Goal: Find specific page/section: Find specific page/section

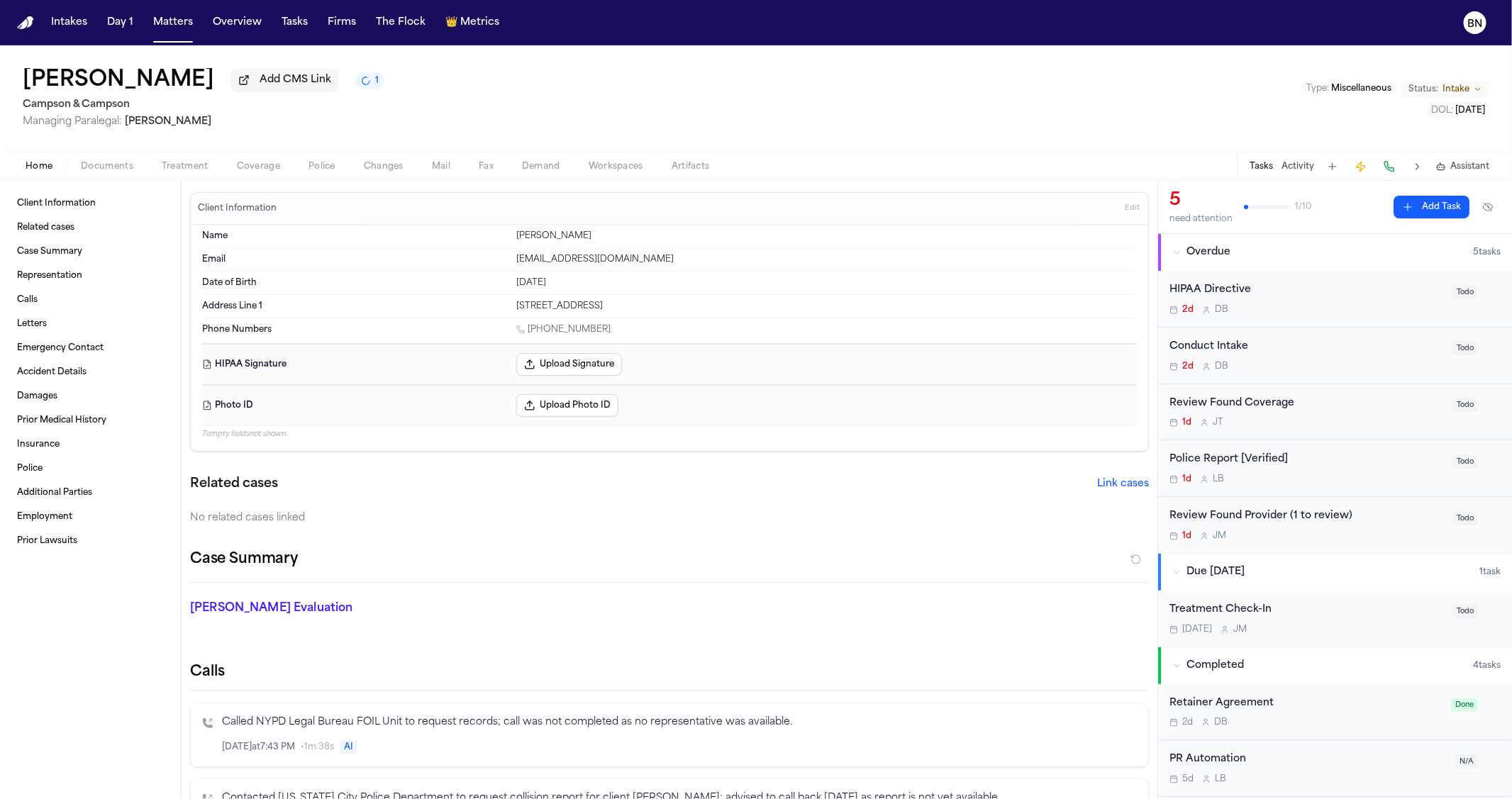
click at [277, 440] on p "7 empty fields not shown." at bounding box center [669, 435] width 935 height 11
click at [275, 435] on p "7 empty fields not shown." at bounding box center [669, 435] width 935 height 11
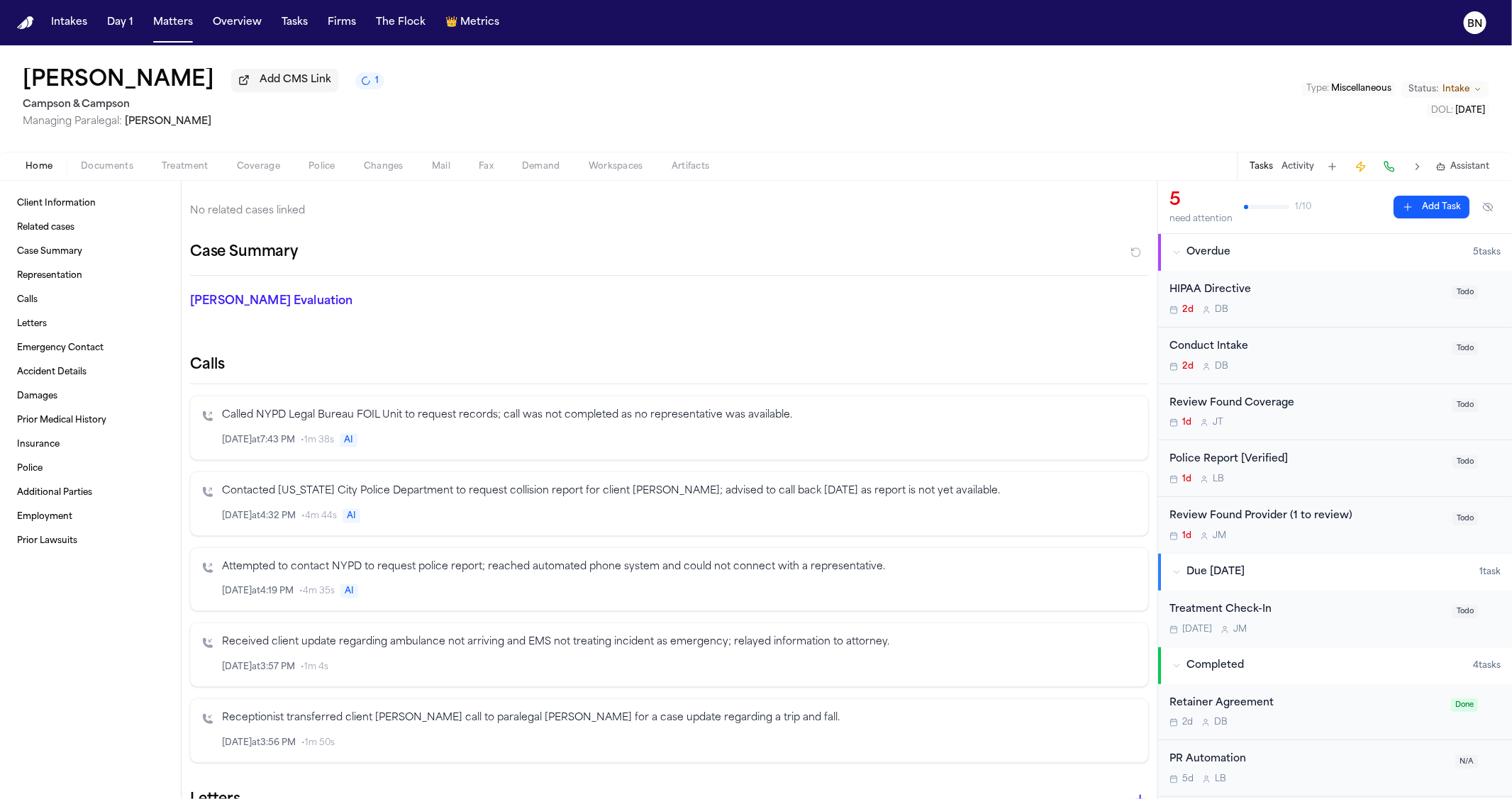
scroll to position [358, 0]
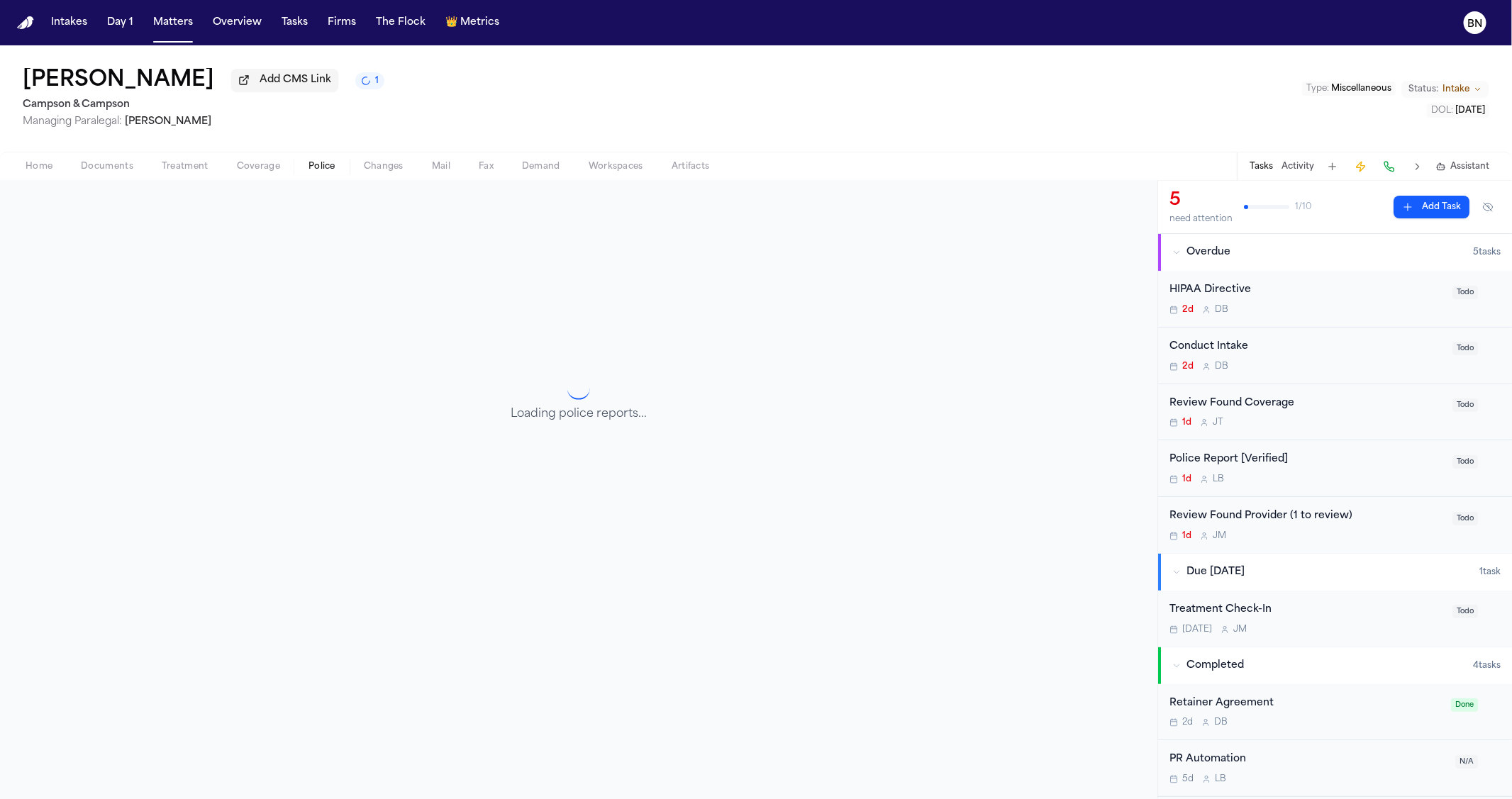
scroll to position [183, 0]
click at [335, 169] on button "Police" at bounding box center [321, 166] width 55 height 17
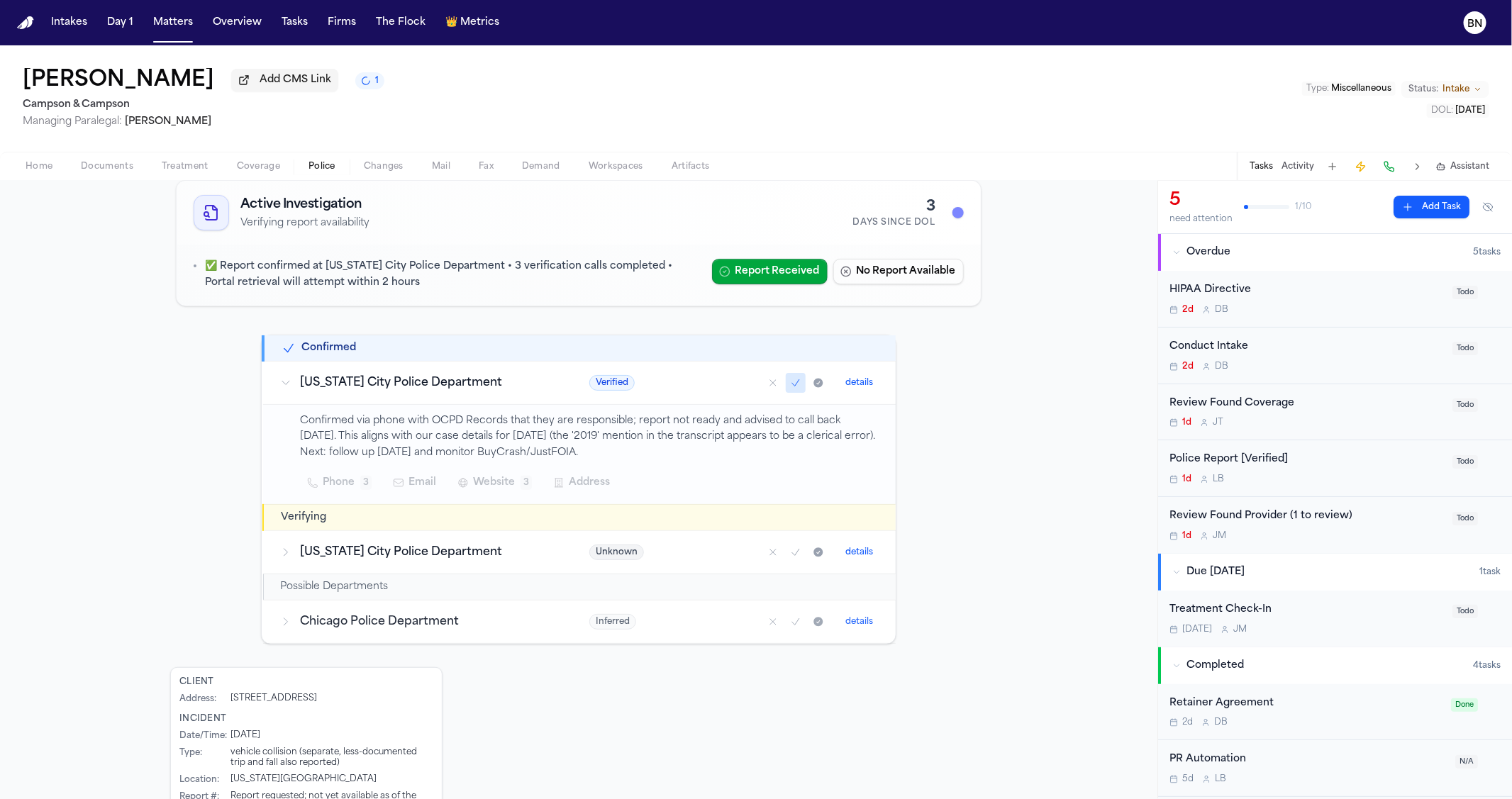
scroll to position [11, 0]
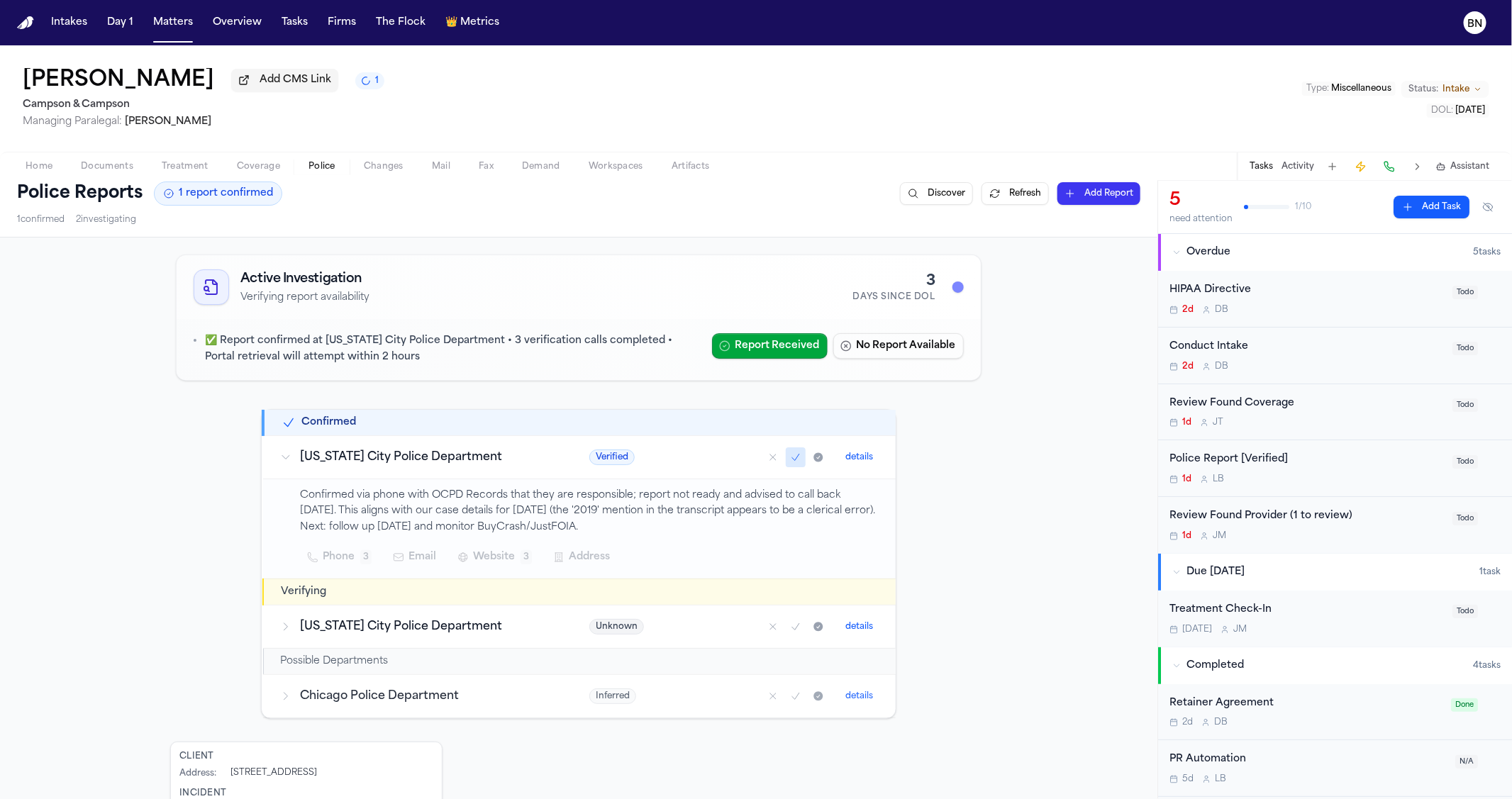
click at [49, 164] on span "Home" at bounding box center [39, 166] width 27 height 11
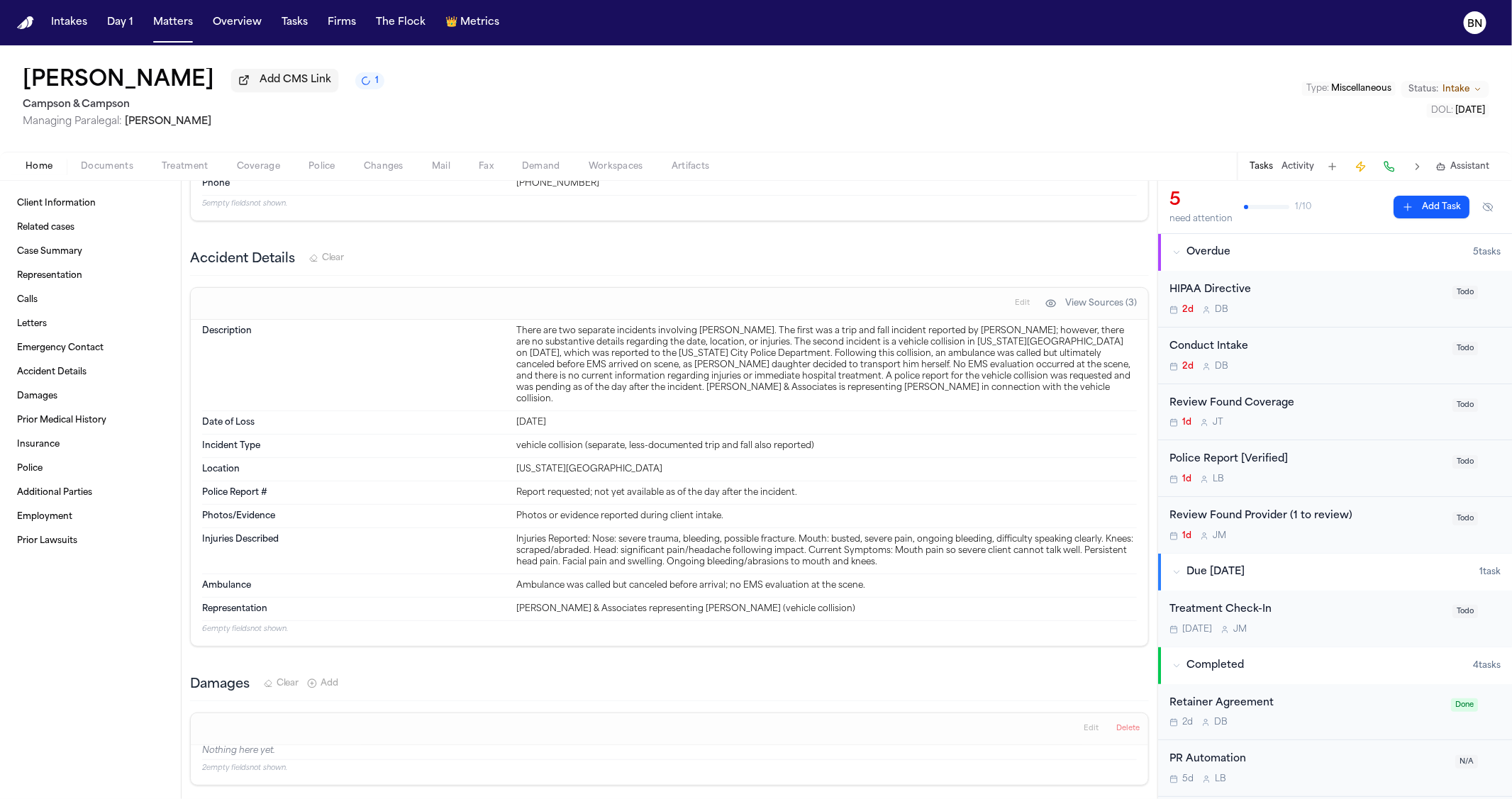
scroll to position [1178, 0]
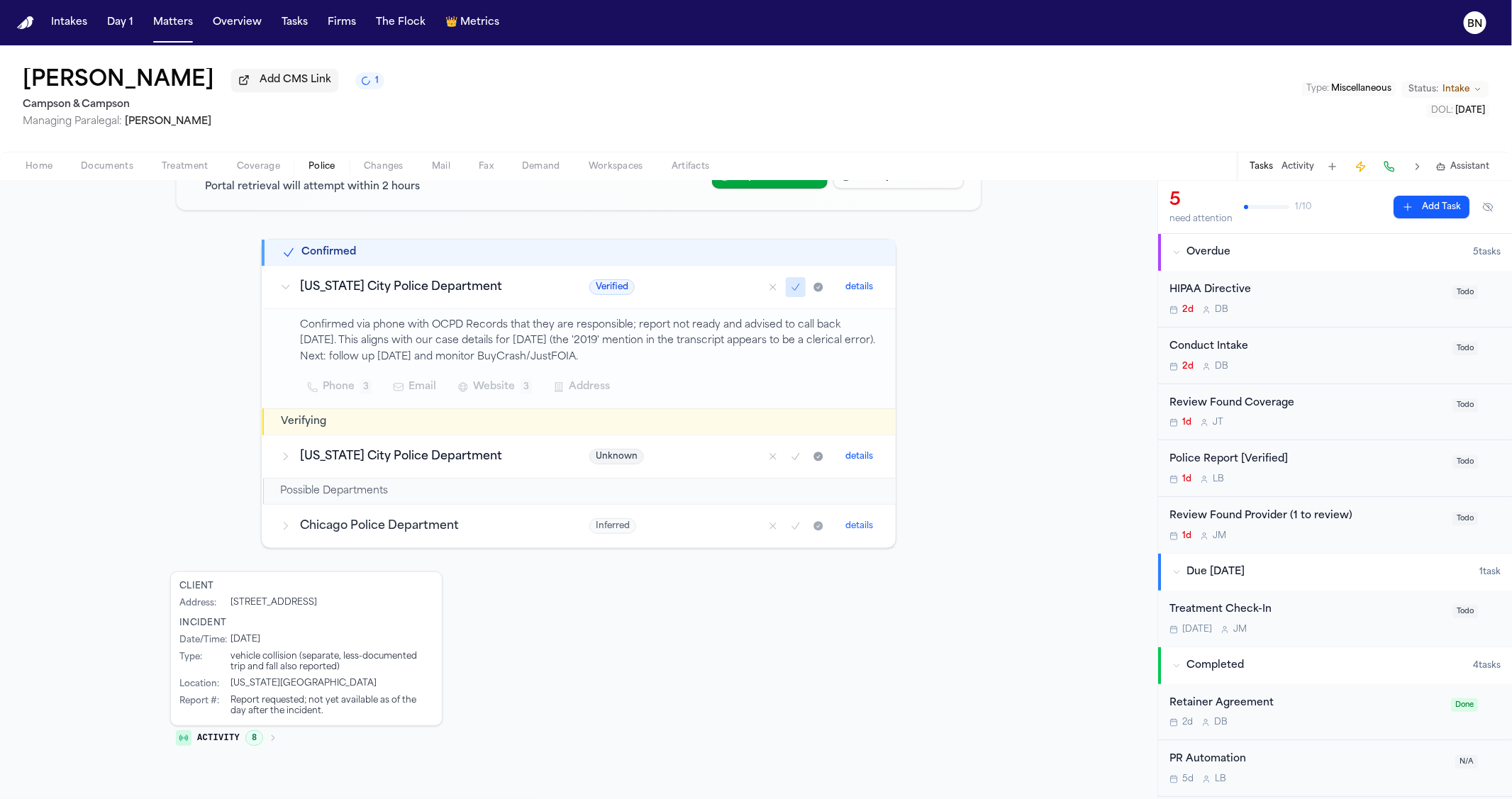
click at [308, 161] on span "Police" at bounding box center [321, 166] width 27 height 11
click at [41, 172] on span "Home" at bounding box center [39, 166] width 27 height 11
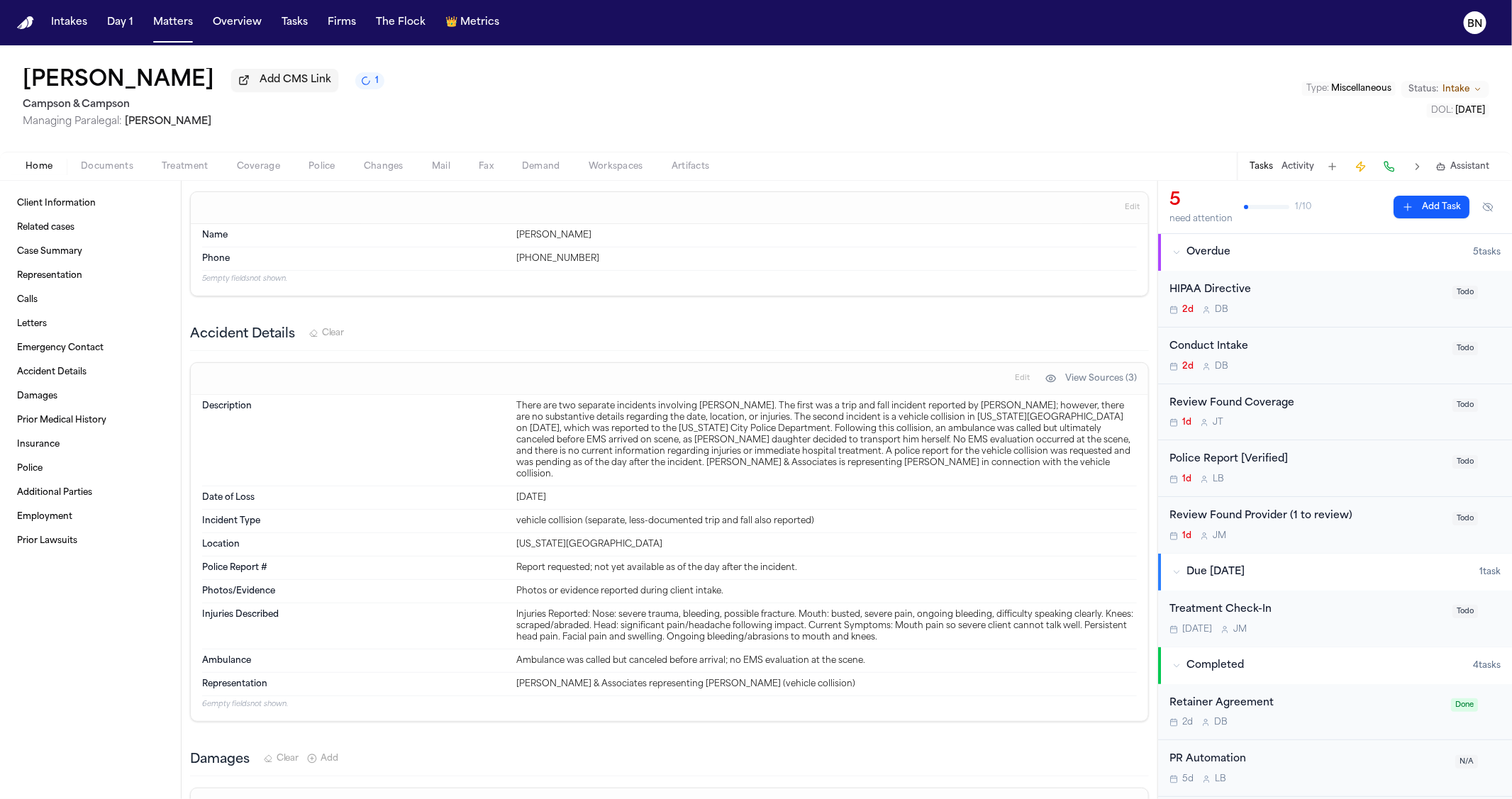
click at [496, 430] on dt "Description" at bounding box center [355, 440] width 306 height 79
drag, startPoint x: 591, startPoint y: 680, endPoint x: 500, endPoint y: 677, distance: 91.0
click at [500, 677] on div "Representation [PERSON_NAME] & Associates representing [PERSON_NAME] (vehicle c…" at bounding box center [669, 685] width 935 height 23
click at [558, 680] on div "[PERSON_NAME] & Associates representing [PERSON_NAME] (vehicle collision)" at bounding box center [826, 684] width 621 height 11
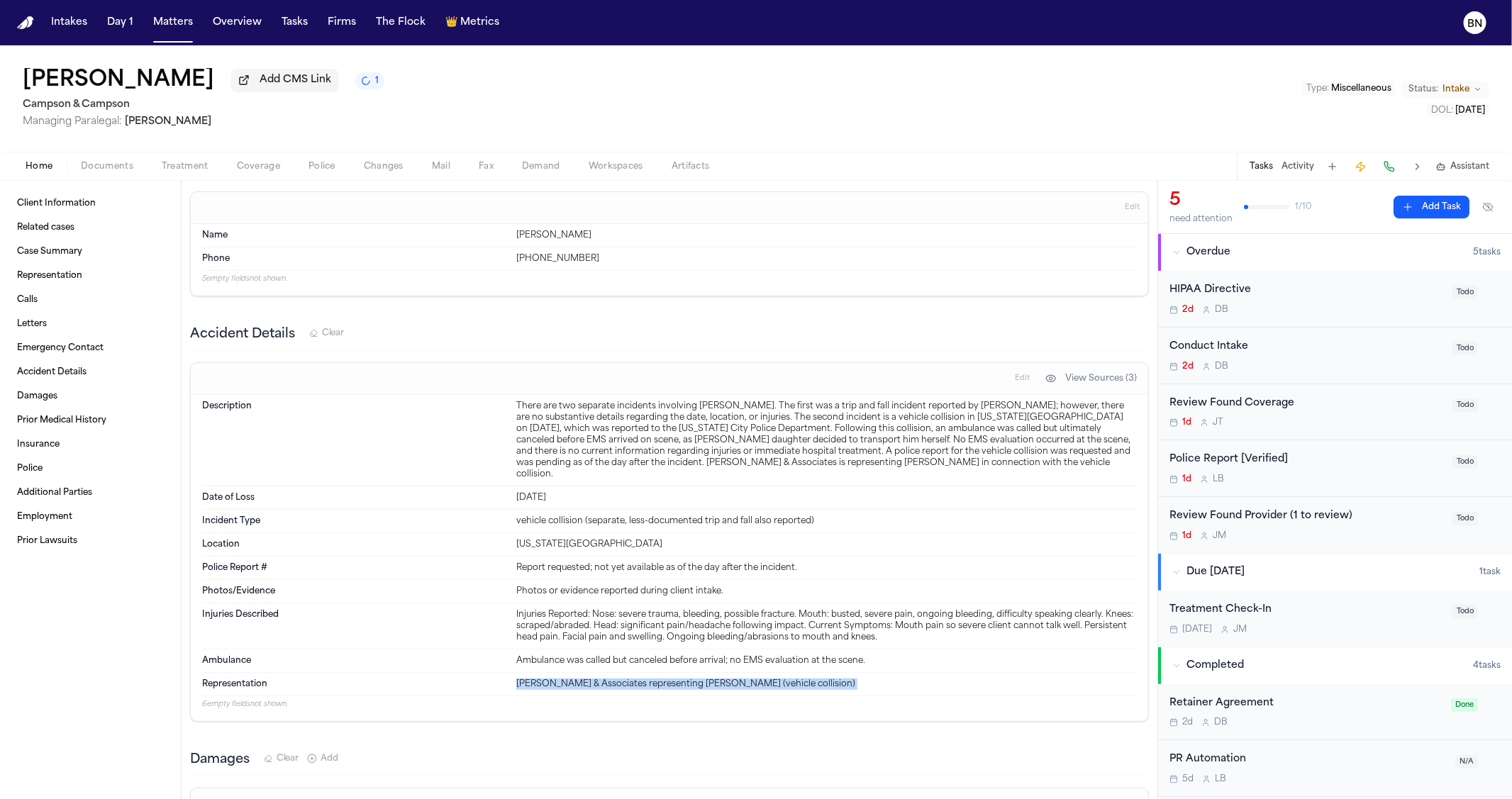
click at [558, 680] on div "[PERSON_NAME] & Associates representing [PERSON_NAME] (vehicle collision)" at bounding box center [826, 684] width 621 height 11
click at [553, 680] on div "[PERSON_NAME] & Associates representing [PERSON_NAME] (vehicle collision)" at bounding box center [826, 684] width 621 height 11
click at [563, 680] on div "[PERSON_NAME] & Associates representing [PERSON_NAME] (vehicle collision)" at bounding box center [826, 684] width 621 height 11
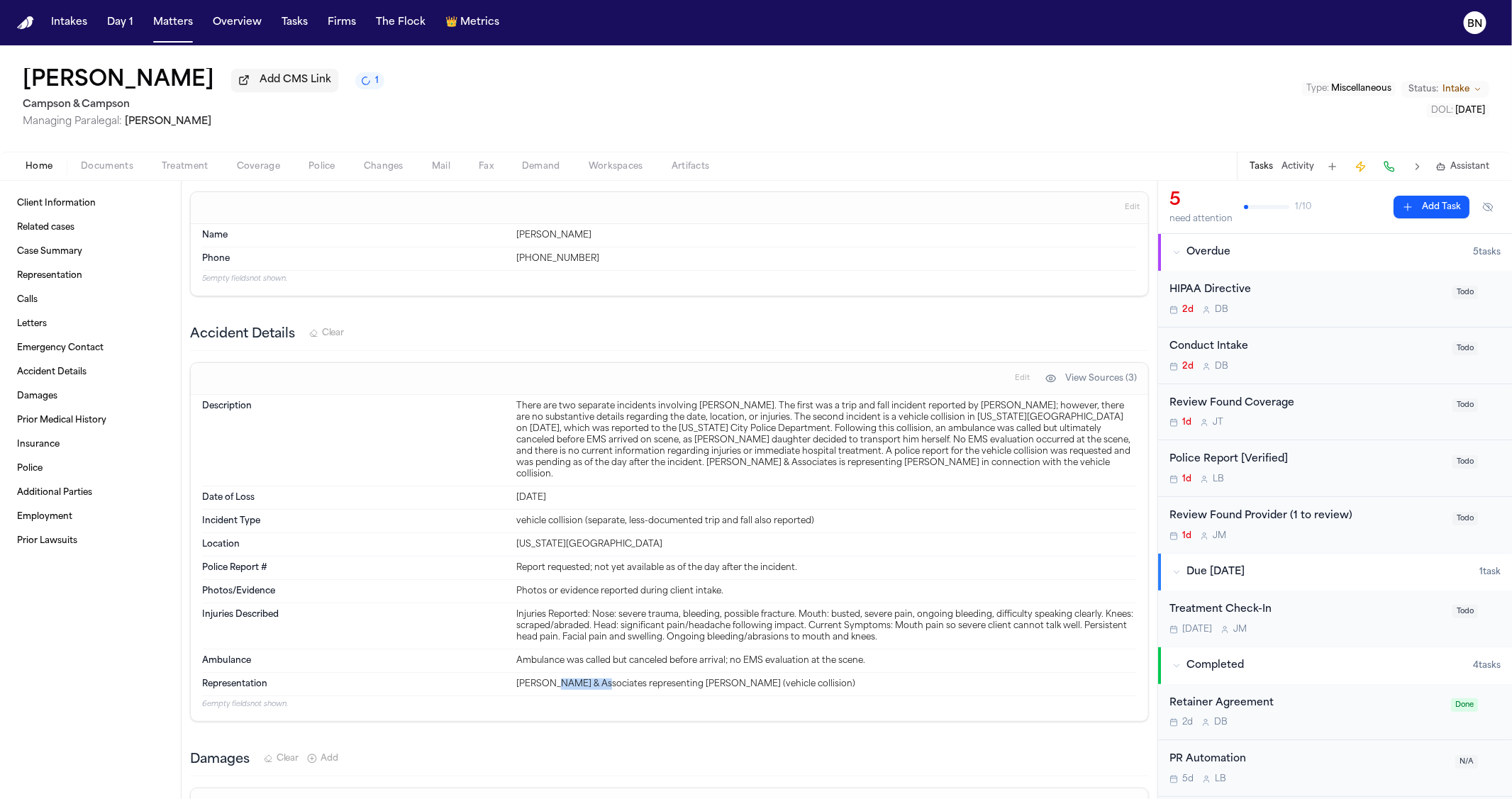
click at [563, 680] on div "[PERSON_NAME] & Associates representing [PERSON_NAME] (vehicle collision)" at bounding box center [826, 684] width 621 height 11
drag, startPoint x: 587, startPoint y: 683, endPoint x: 503, endPoint y: 681, distance: 84.0
click at [503, 681] on div "Representation [PERSON_NAME] & Associates representing [PERSON_NAME] (vehicle c…" at bounding box center [669, 685] width 935 height 23
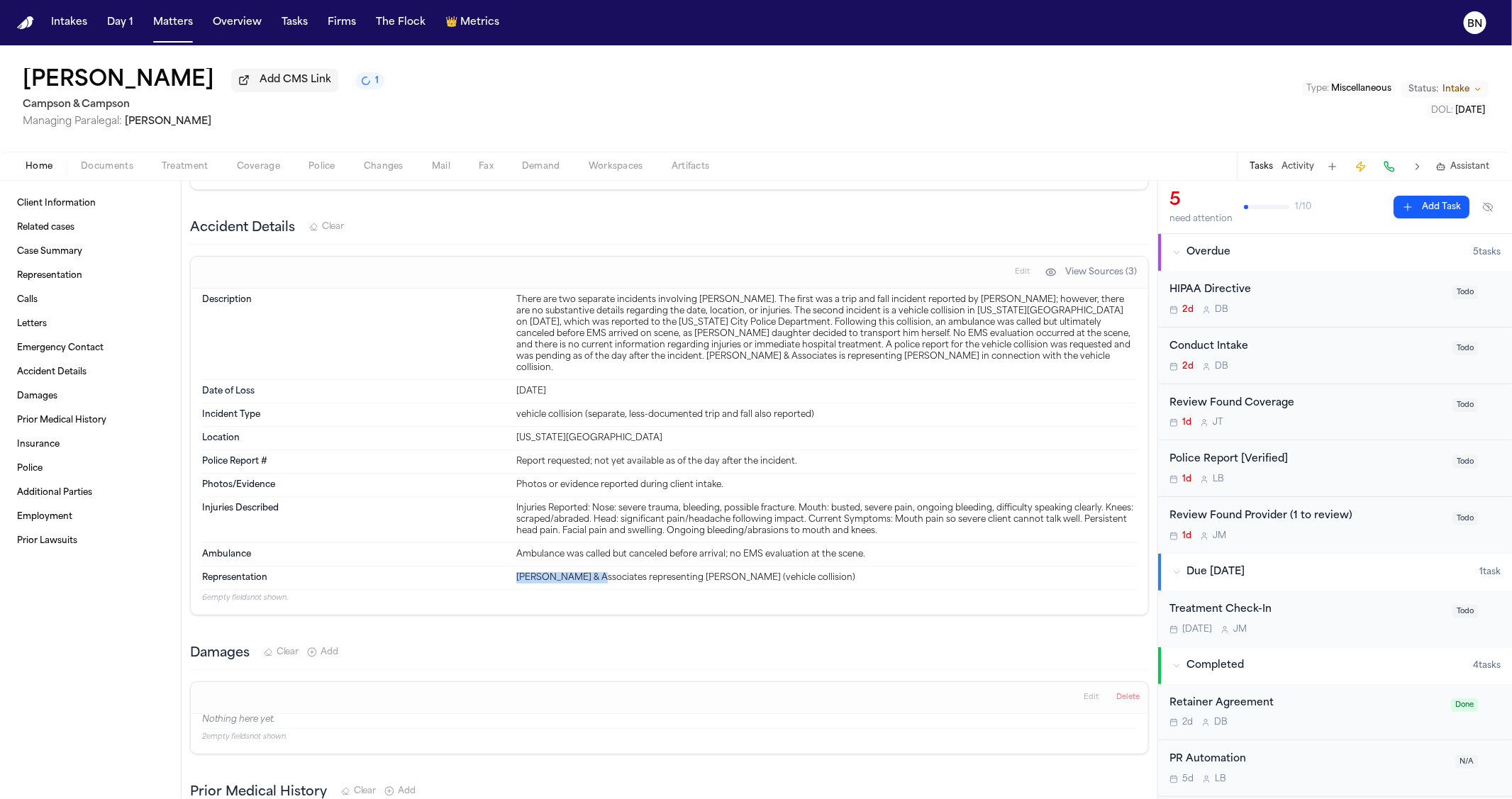
scroll to position [1253, 0]
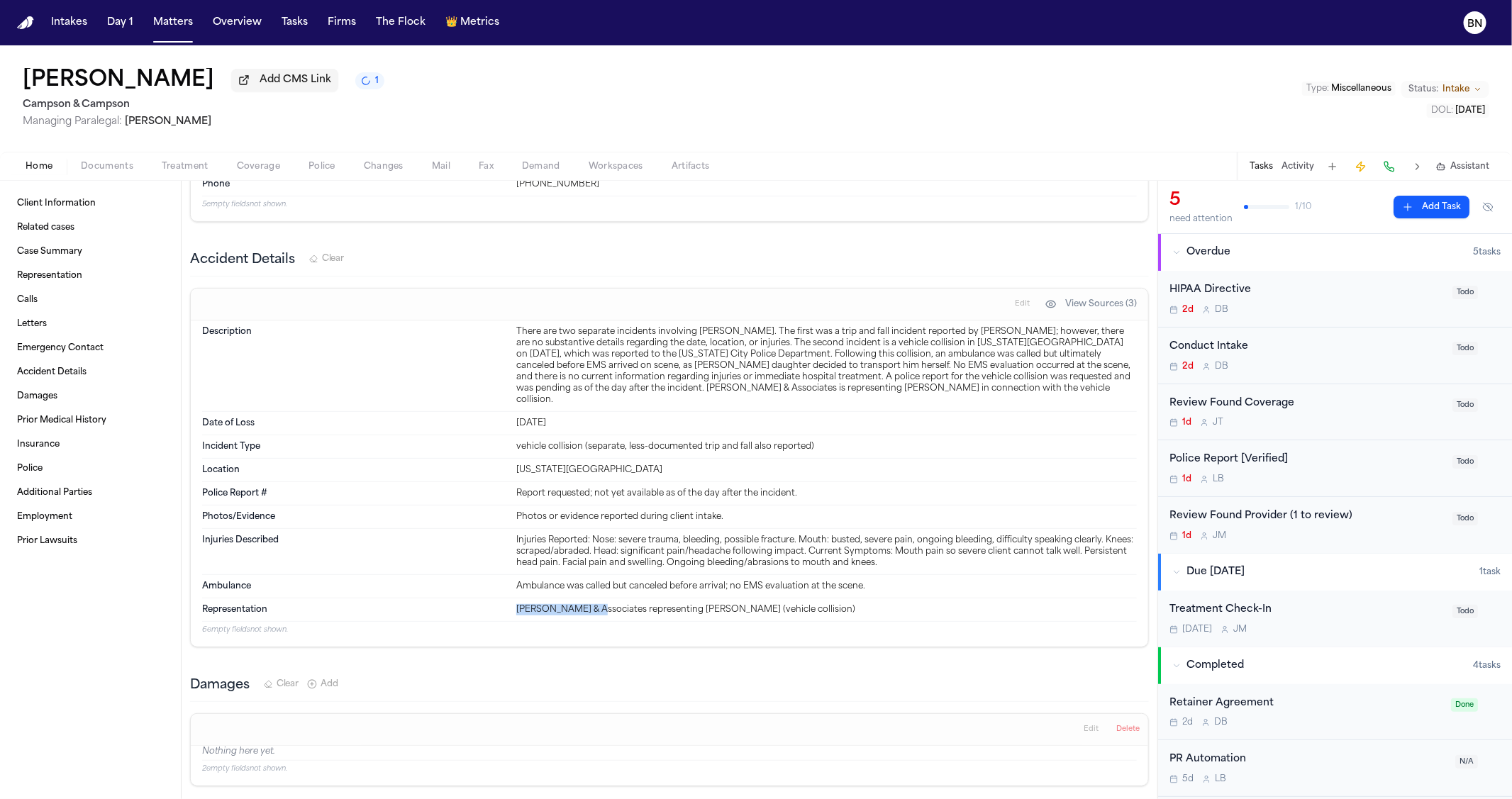
click at [312, 172] on span "Police" at bounding box center [321, 166] width 27 height 11
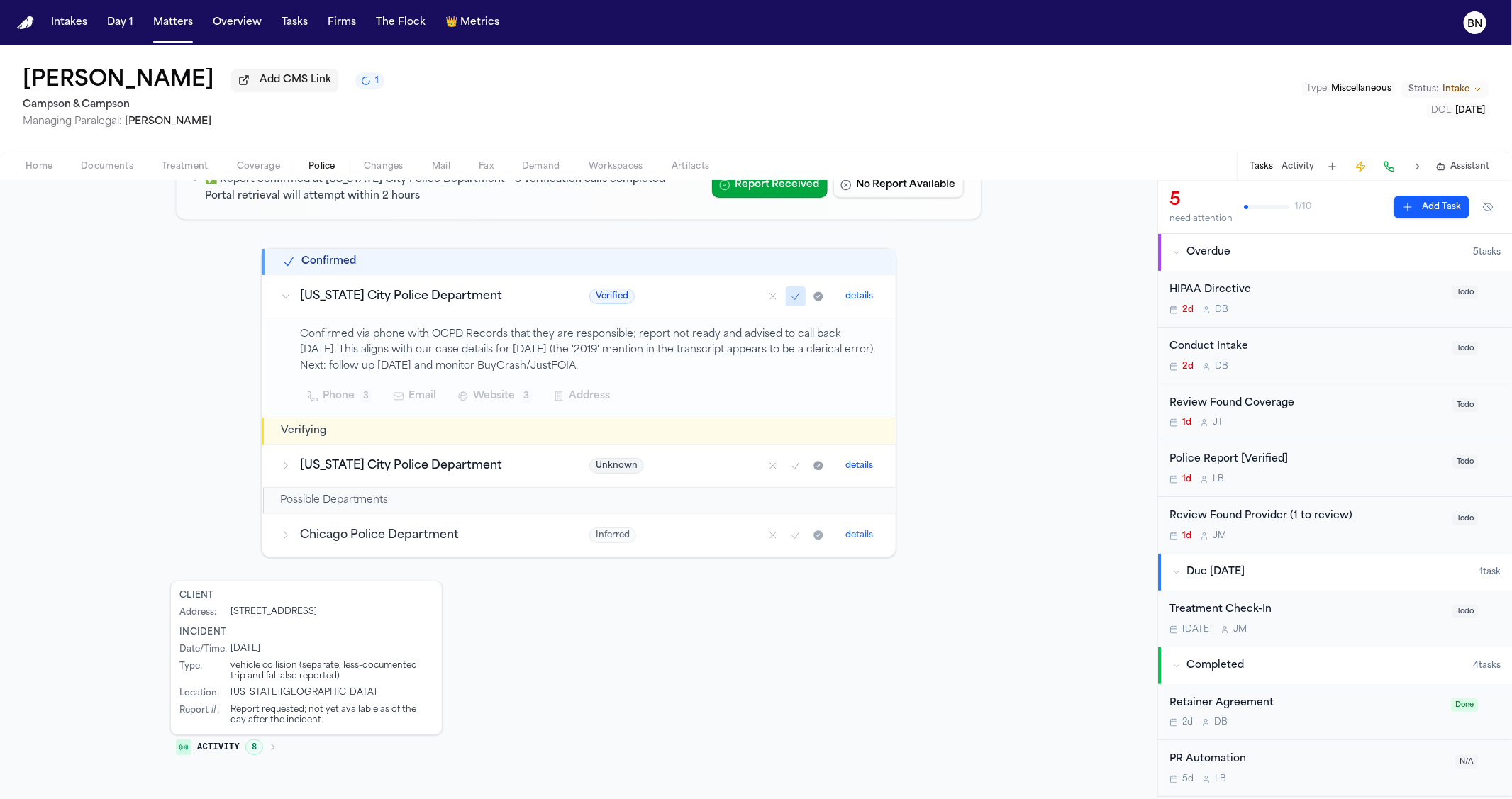
scroll to position [149, 0]
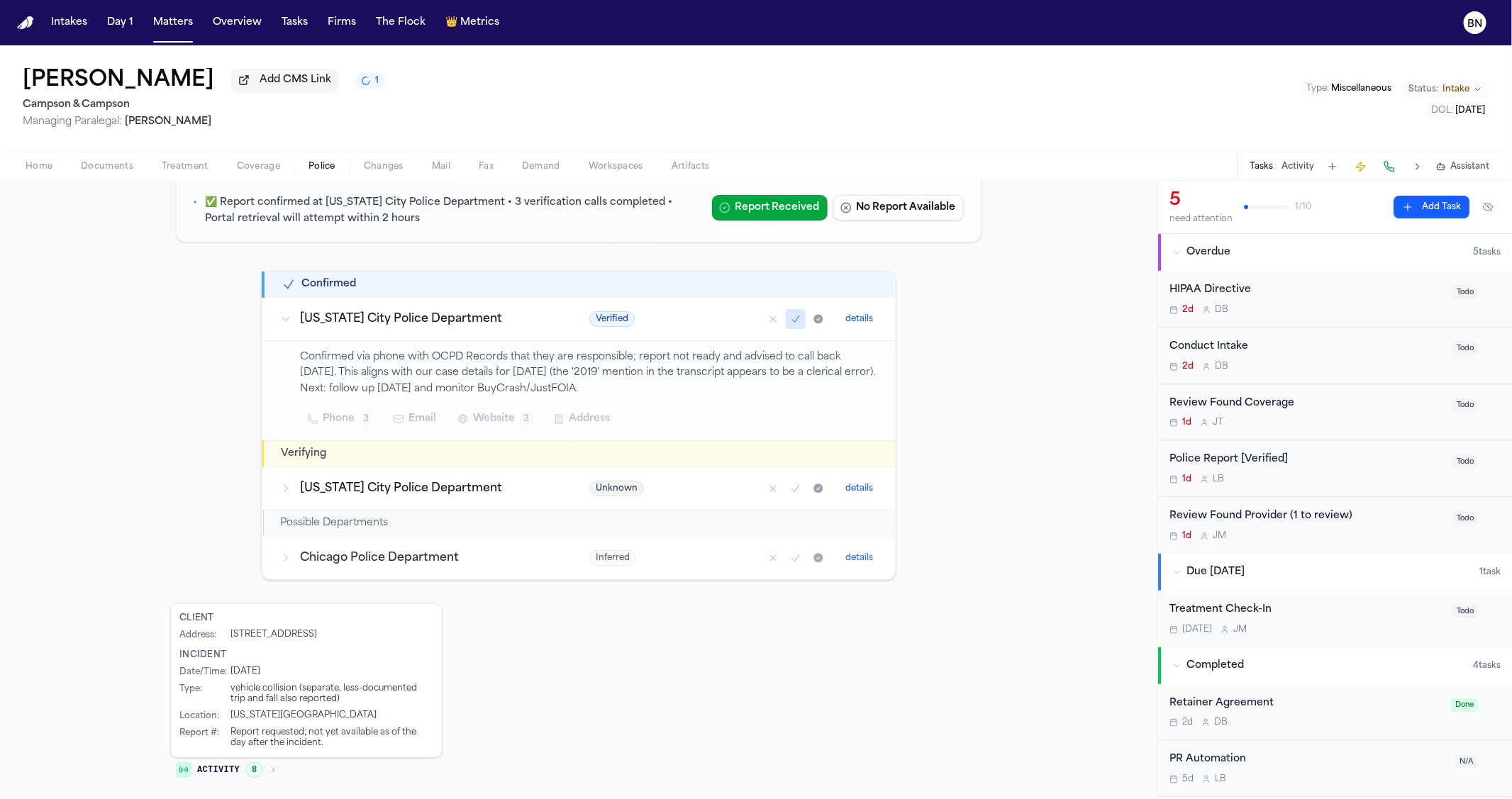
click at [383, 564] on h3 "Chicago Police Department" at bounding box center [428, 558] width 256 height 17
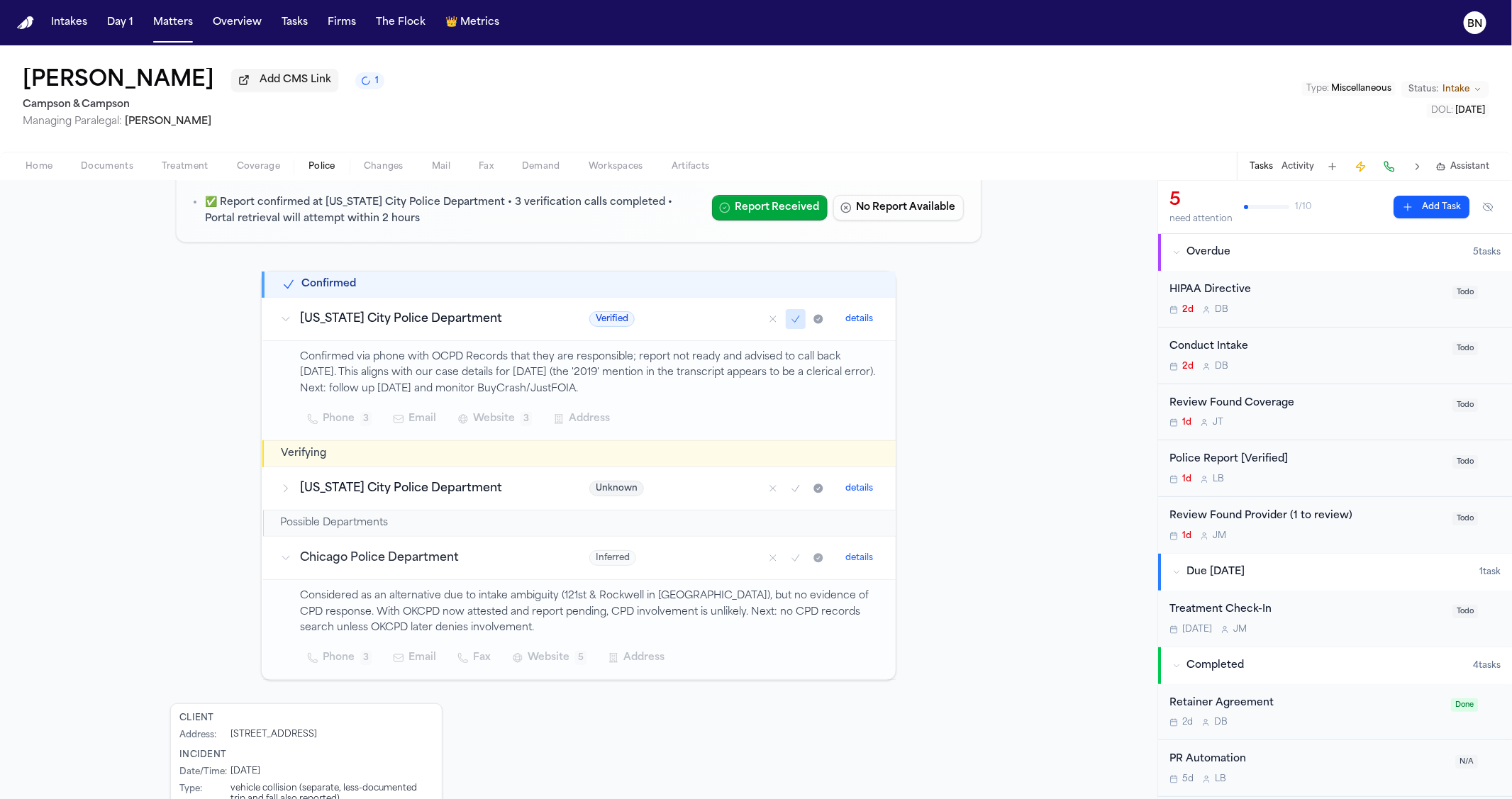
click at [342, 494] on h3 "[US_STATE] City Police Department" at bounding box center [428, 488] width 256 height 17
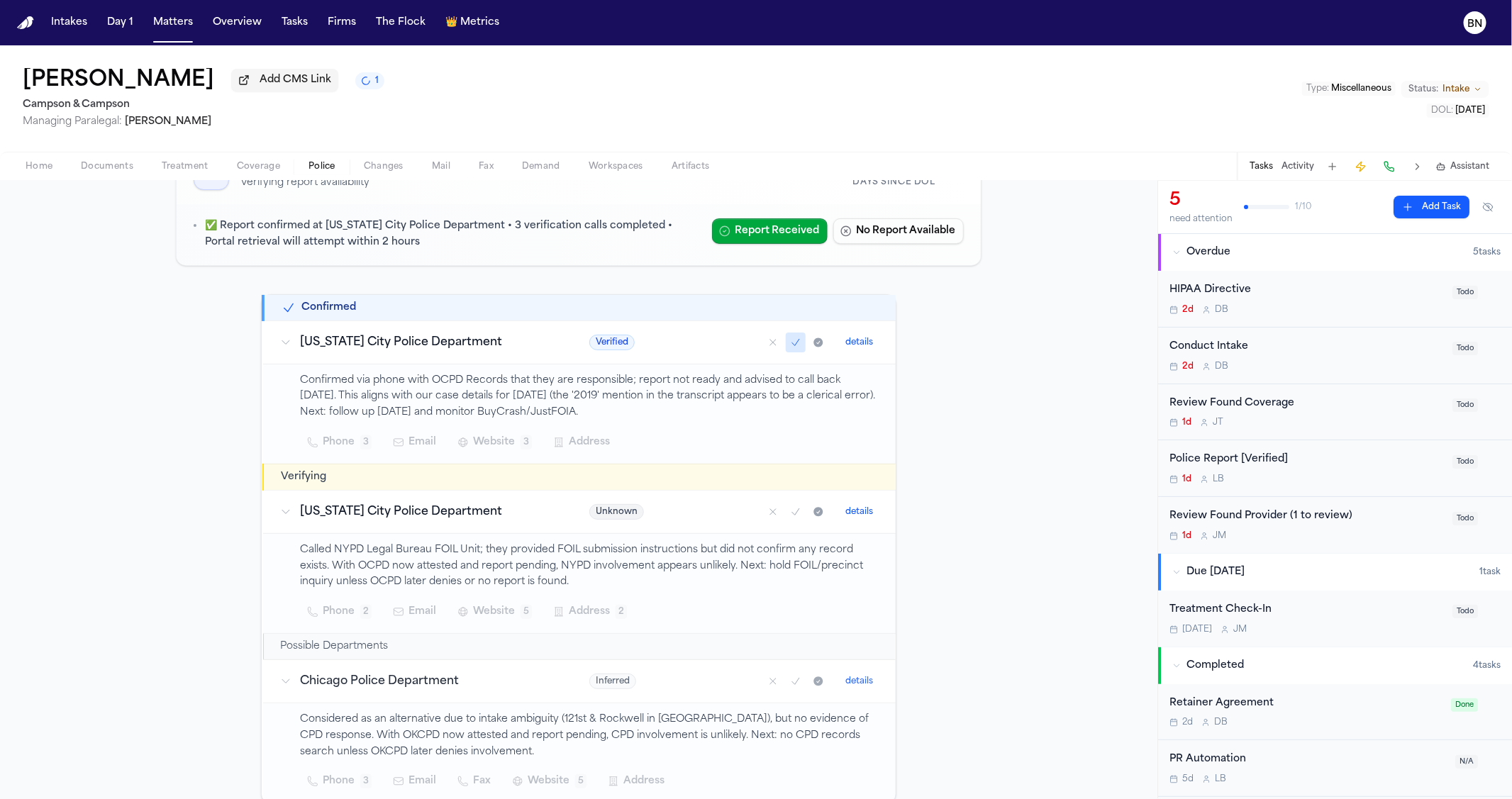
scroll to position [102, 0]
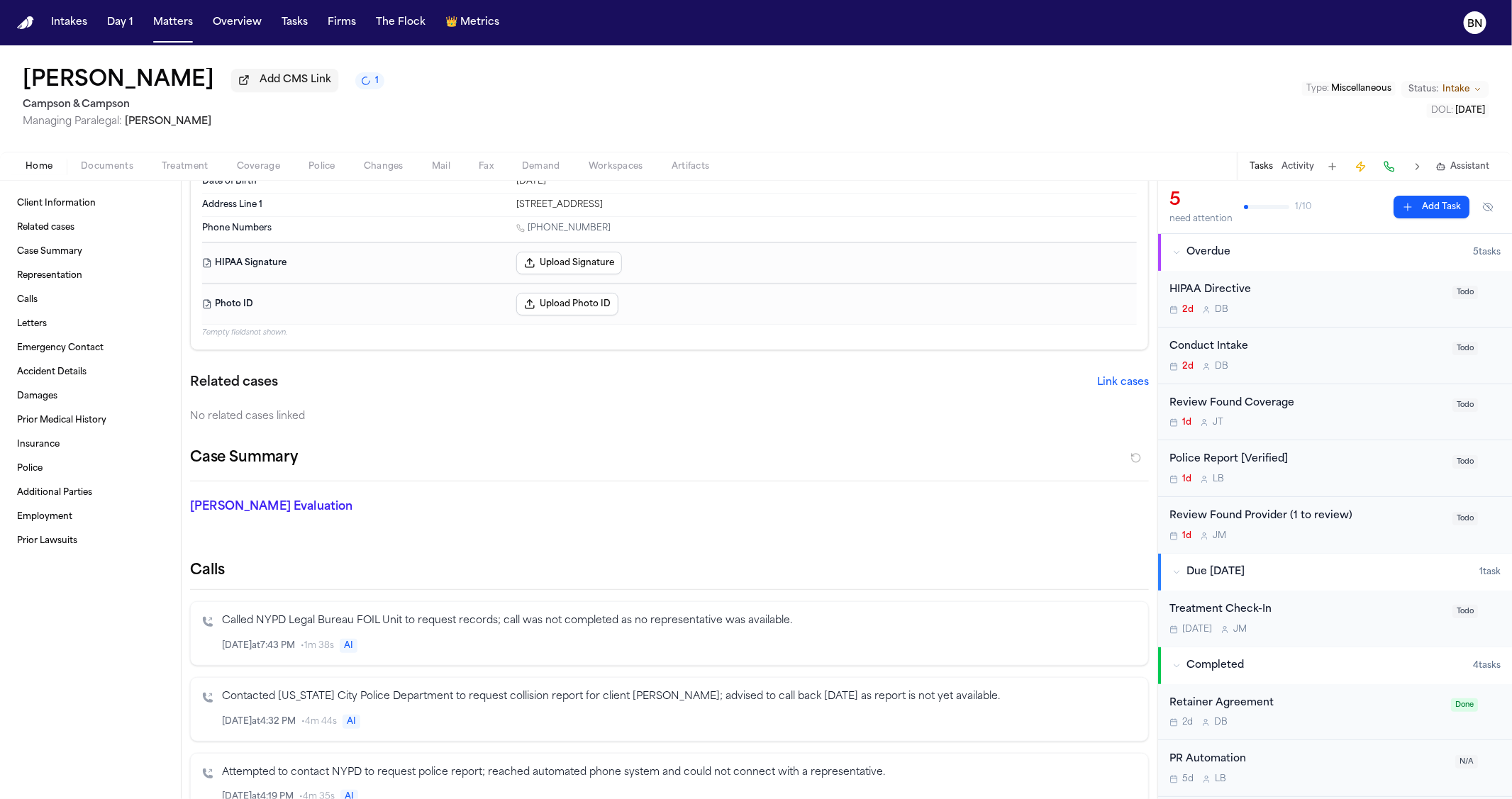
click at [47, 171] on span "Home" at bounding box center [39, 166] width 27 height 11
click at [318, 161] on button "Police" at bounding box center [321, 166] width 55 height 17
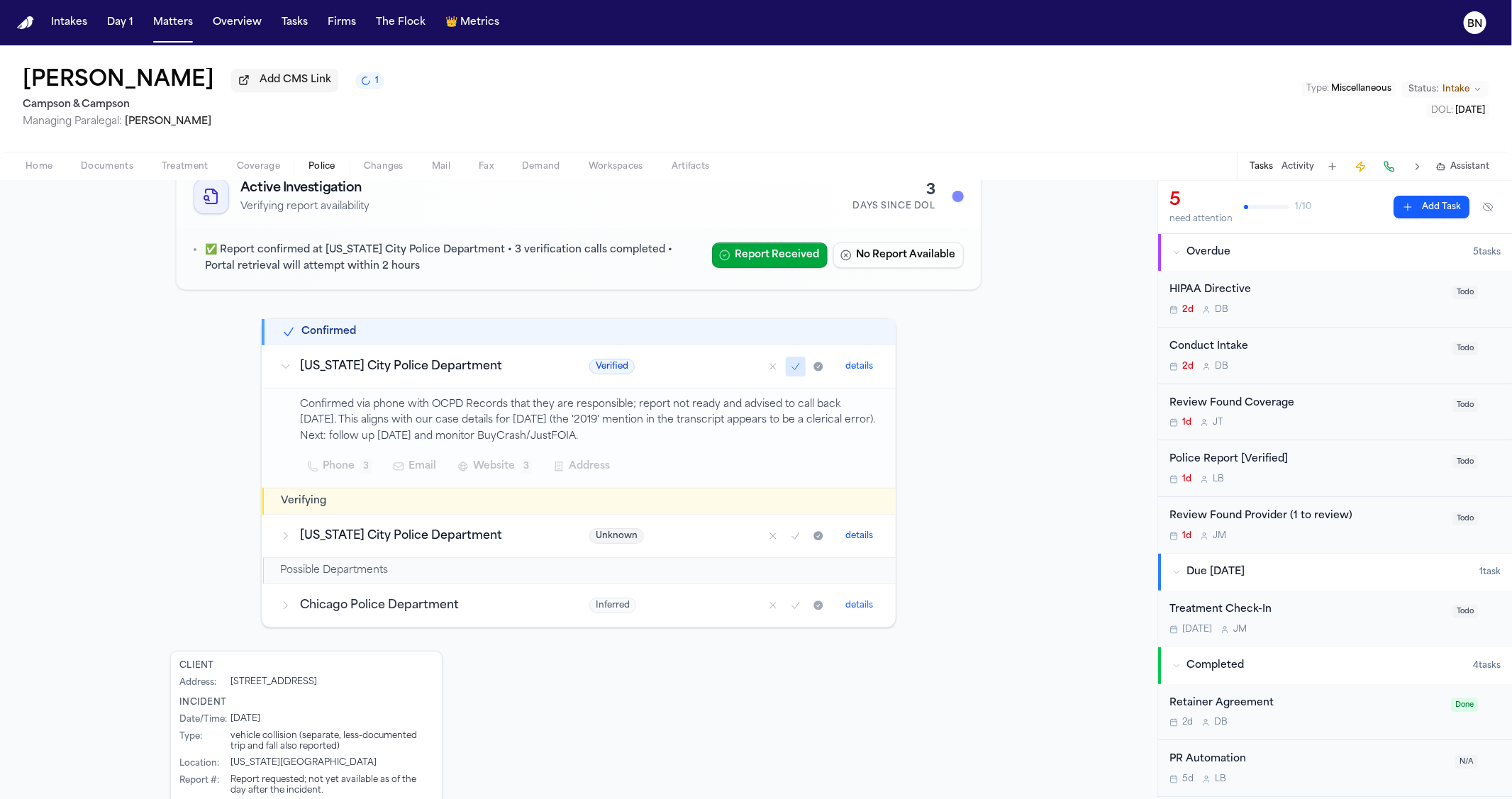
drag, startPoint x: 308, startPoint y: 415, endPoint x: 615, endPoint y: 444, distance: 308.4
click at [615, 443] on p "Confirmed via phone with OCPD Records that they are responsible; report not rea…" at bounding box center [589, 421] width 579 height 48
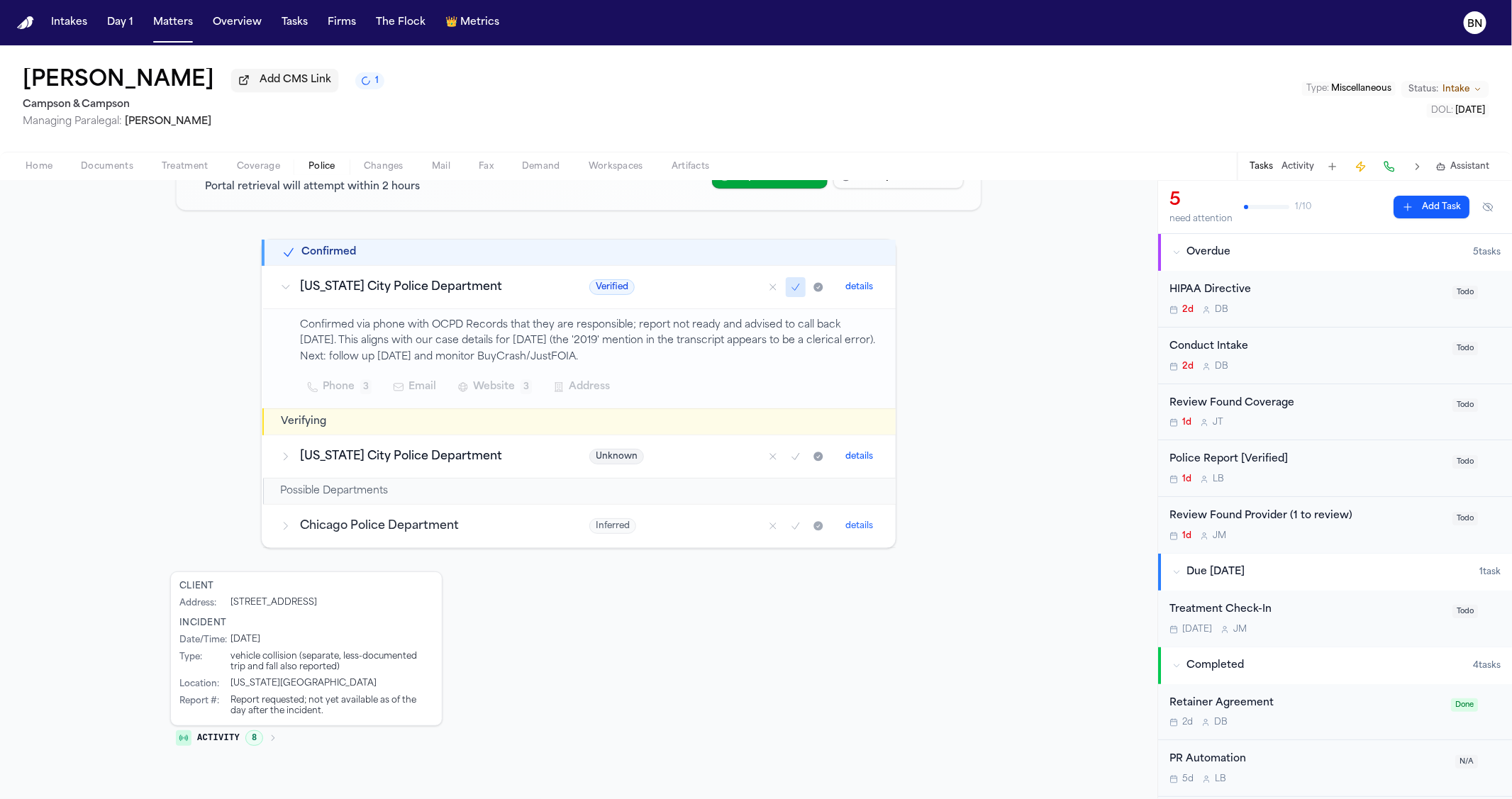
click at [242, 751] on button "Activity 8" at bounding box center [227, 738] width 112 height 24
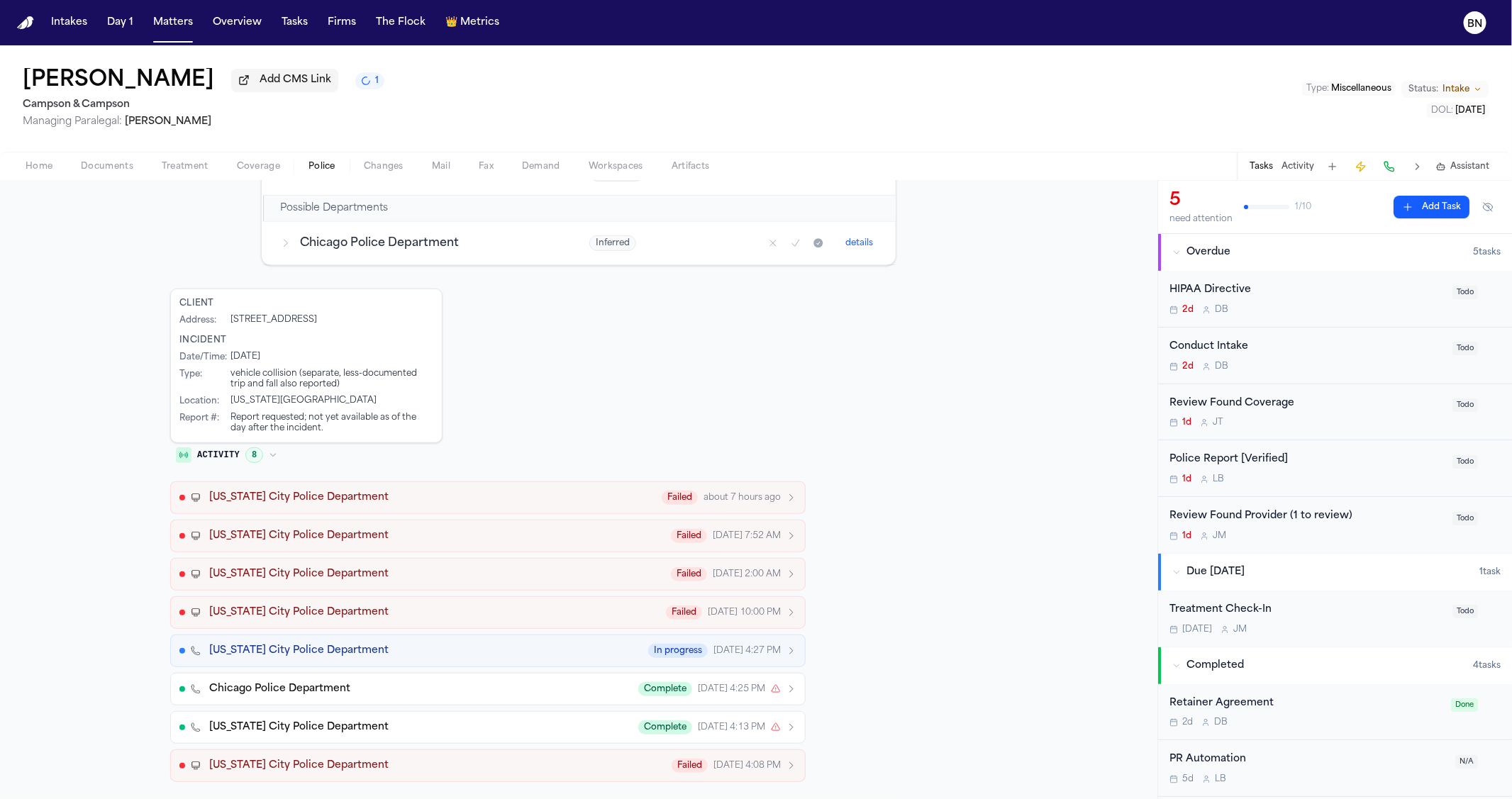
click at [588, 504] on button "[US_STATE] City Police Department Failed about 7 hours ago" at bounding box center [488, 497] width 636 height 32
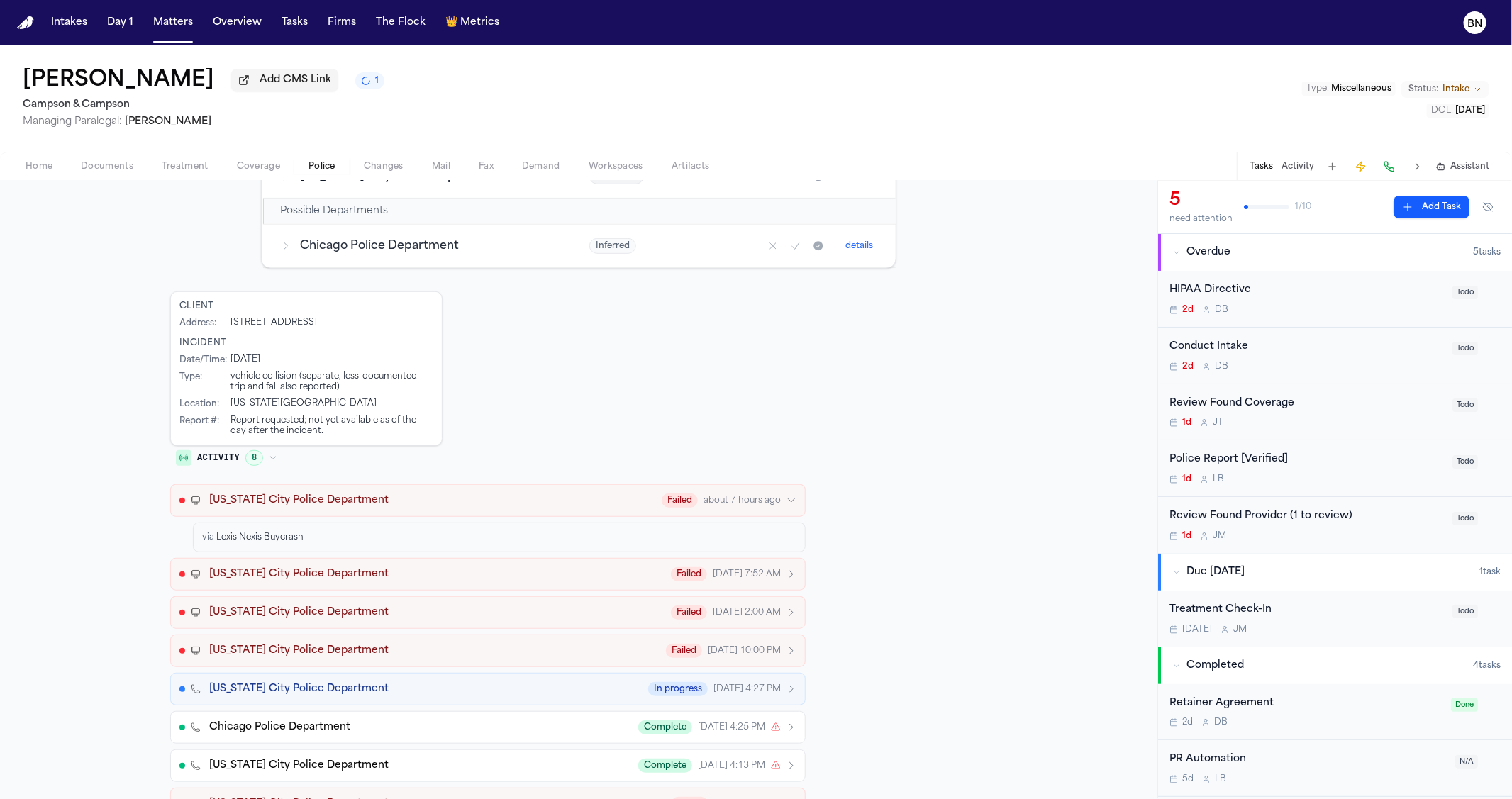
scroll to position [0, 0]
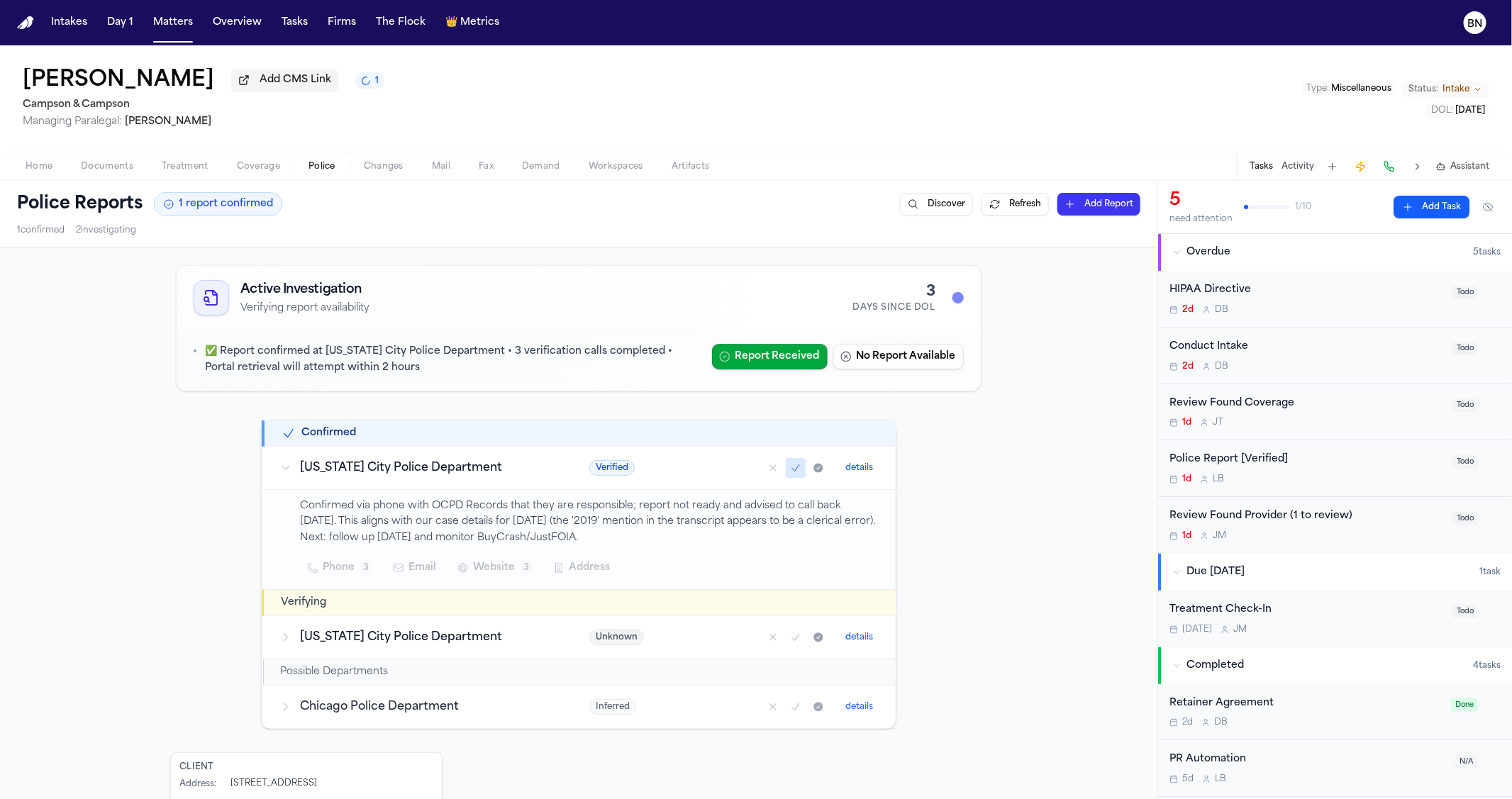
click at [572, 536] on p "Confirmed via phone with OCPD Records that they are responsible; report not rea…" at bounding box center [589, 522] width 579 height 48
drag, startPoint x: 551, startPoint y: 529, endPoint x: 558, endPoint y: 544, distance: 16.6
click at [558, 544] on p "Confirmed via phone with OCPD Records that they are responsible; report not rea…" at bounding box center [589, 522] width 579 height 48
click at [559, 530] on p "Confirmed via phone with OCPD Records that they are responsible; report not rea…" at bounding box center [589, 522] width 579 height 48
click at [559, 531] on p "Confirmed via phone with OCPD Records that they are responsible; report not rea…" at bounding box center [589, 522] width 579 height 48
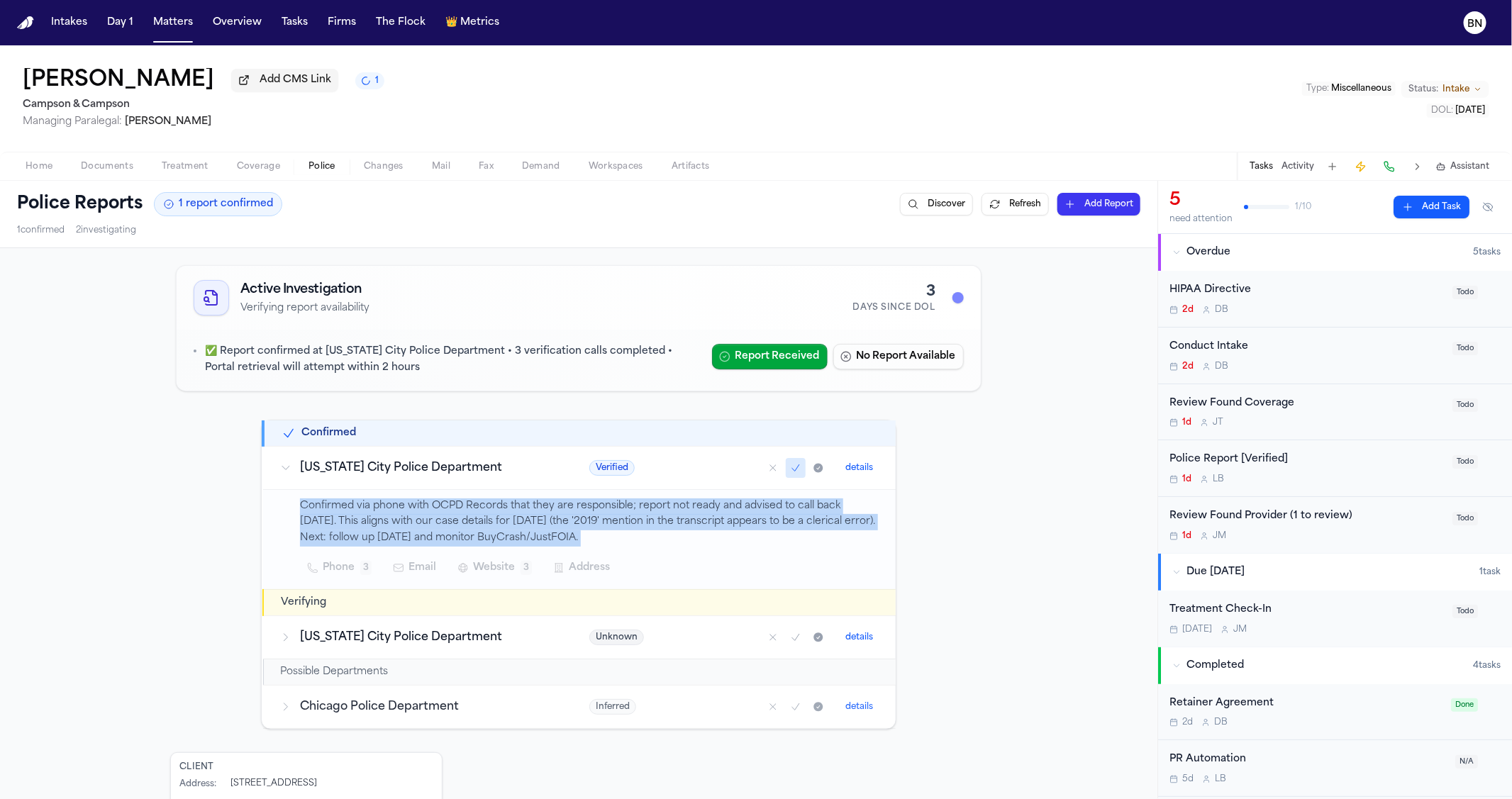
click at [559, 531] on p "Confirmed via phone with OCPD Records that they are responsible; report not rea…" at bounding box center [589, 522] width 579 height 48
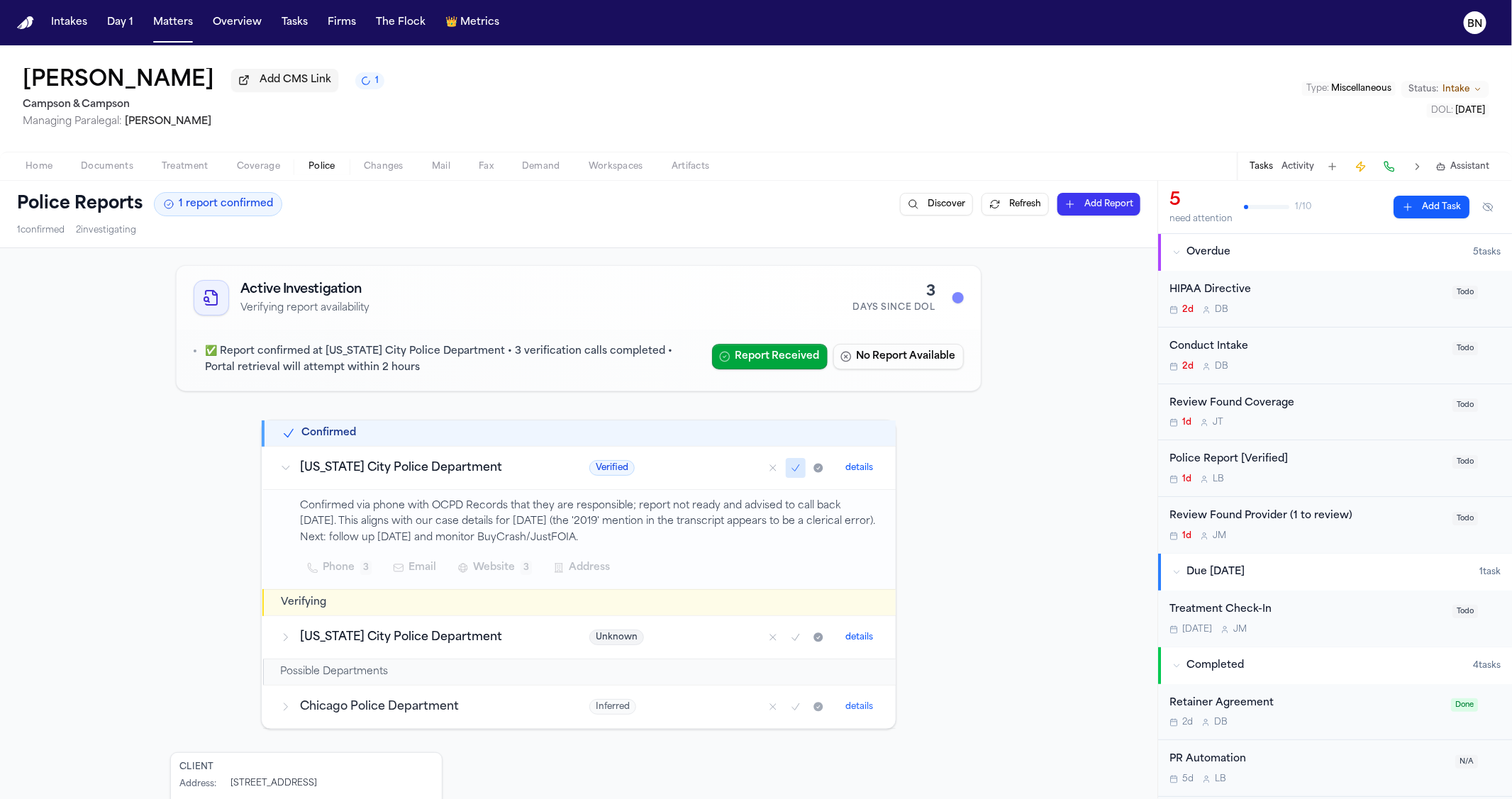
click at [553, 529] on p "Confirmed via phone with OCPD Records that they are responsible; report not rea…" at bounding box center [589, 522] width 579 height 48
click at [552, 529] on p "Confirmed via phone with OCPD Records that they are responsible; report not rea…" at bounding box center [589, 522] width 579 height 48
click at [553, 529] on p "Confirmed via phone with OCPD Records that they are responsible; report not rea…" at bounding box center [589, 522] width 579 height 48
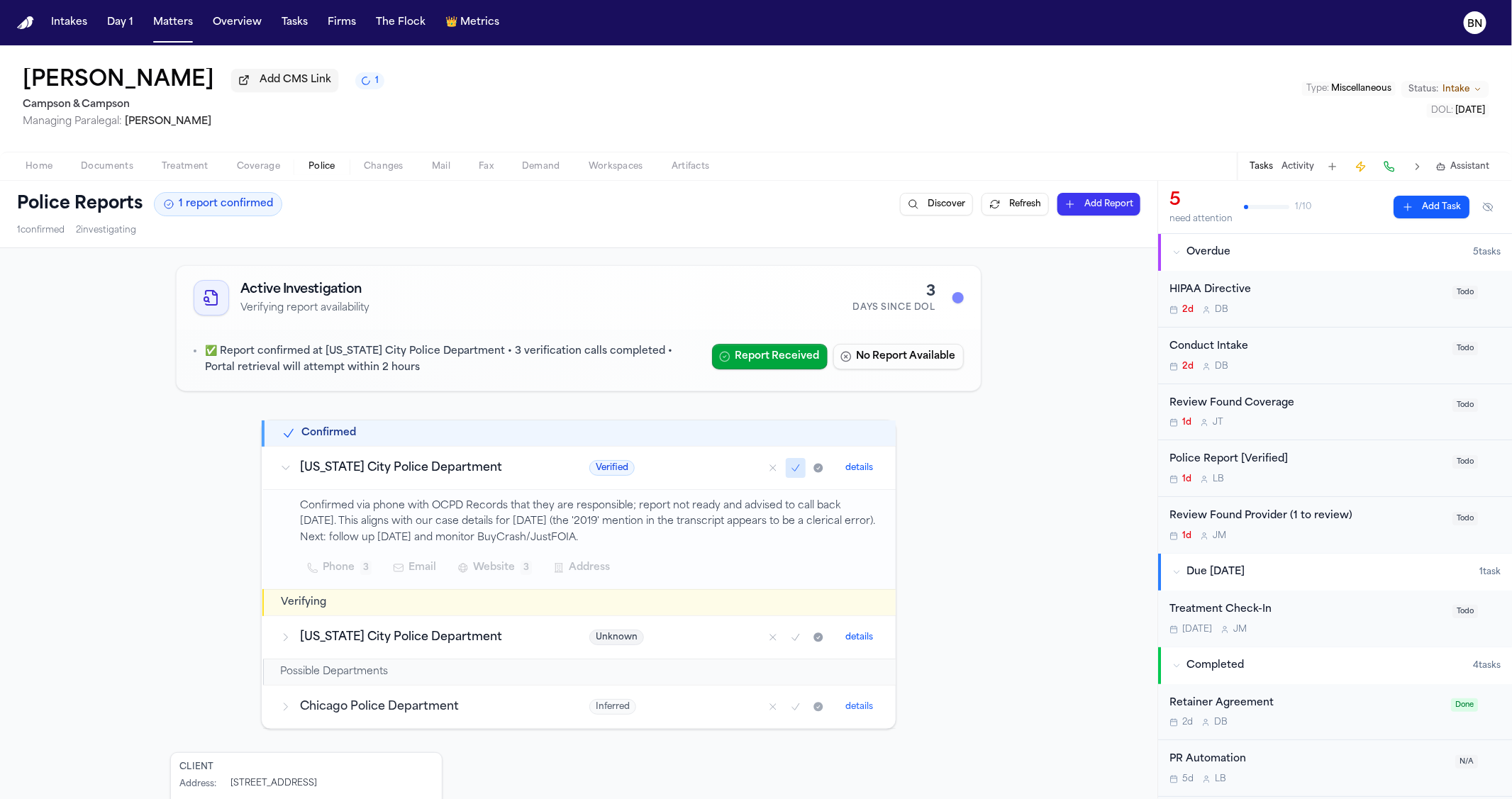
drag, startPoint x: 521, startPoint y: 529, endPoint x: 819, endPoint y: 522, distance: 298.1
click at [819, 522] on p "Confirmed via phone with OCPD Records that they are responsible; report not rea…" at bounding box center [589, 522] width 579 height 48
click at [42, 168] on span "Home" at bounding box center [39, 166] width 27 height 11
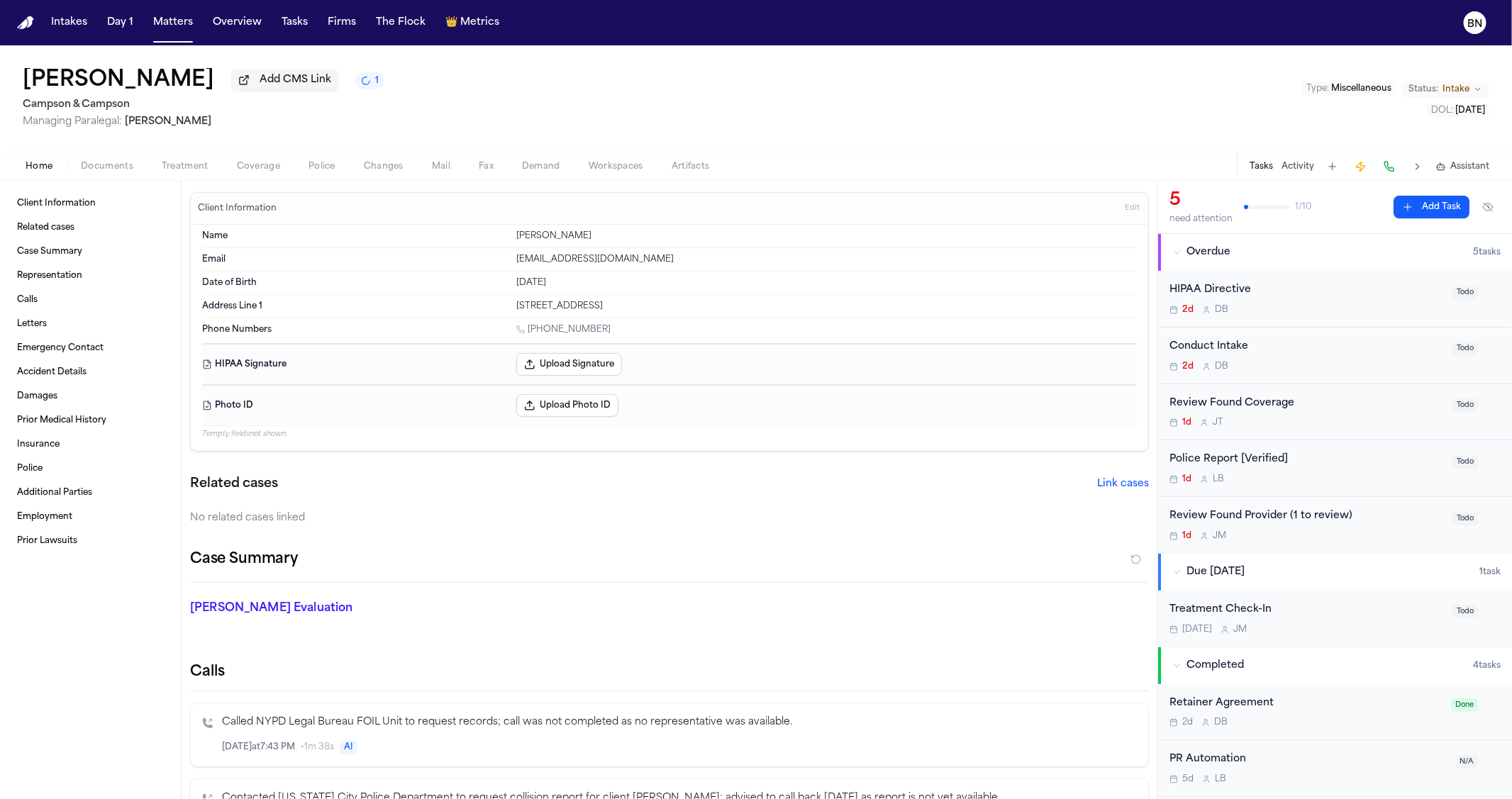
click at [466, 28] on span "Metrics" at bounding box center [479, 23] width 39 height 14
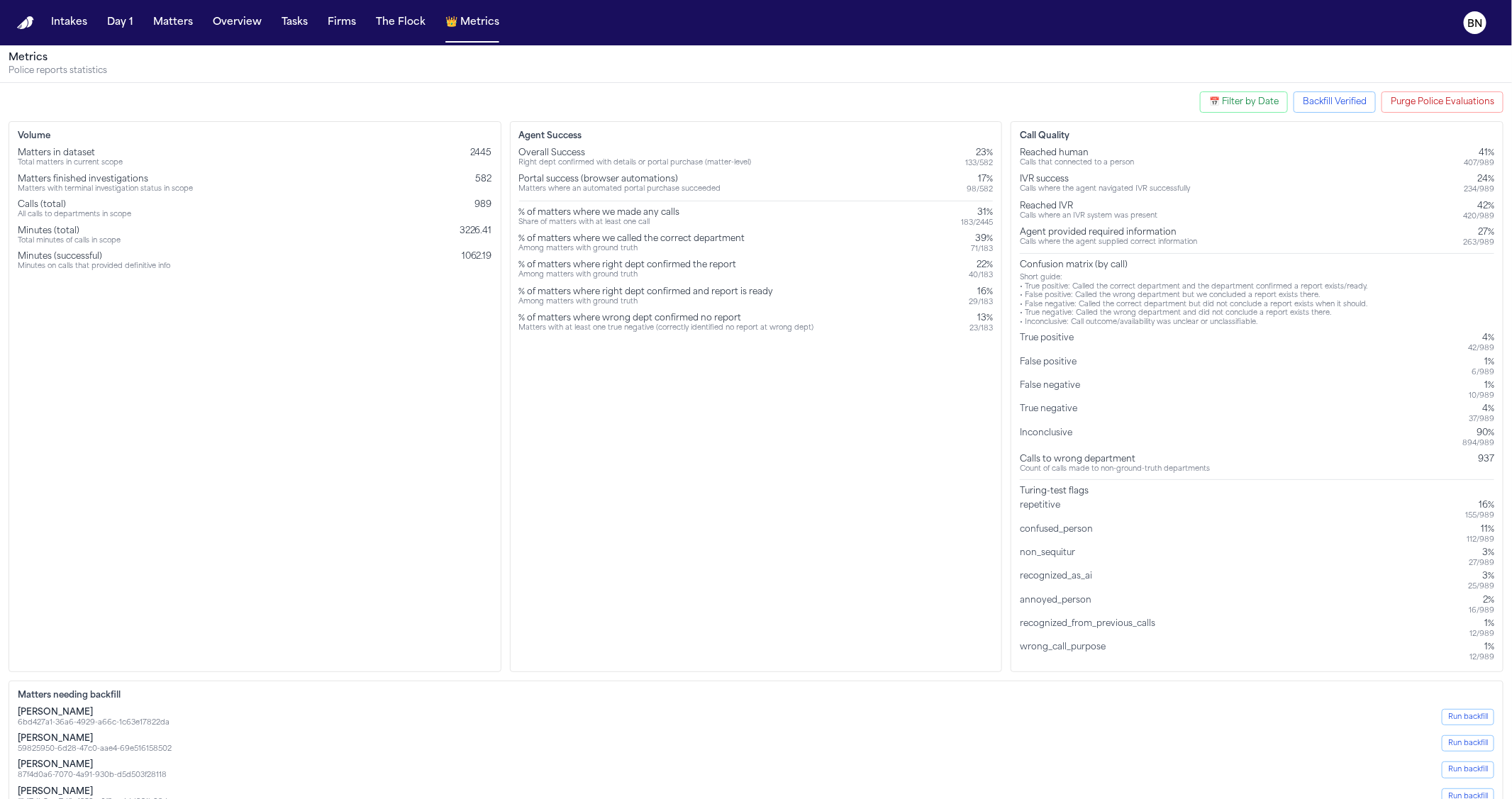
drag, startPoint x: 502, startPoint y: 97, endPoint x: 419, endPoint y: 2, distance: 126.2
click at [0, 0] on div "Intakes Day 1 Matters Overview Tasks Firms The Flock 👑 Metrics BN Metrics Polic…" at bounding box center [756, 400] width 1512 height 799
